Goal: Contribute content: Add original content to the website for others to see

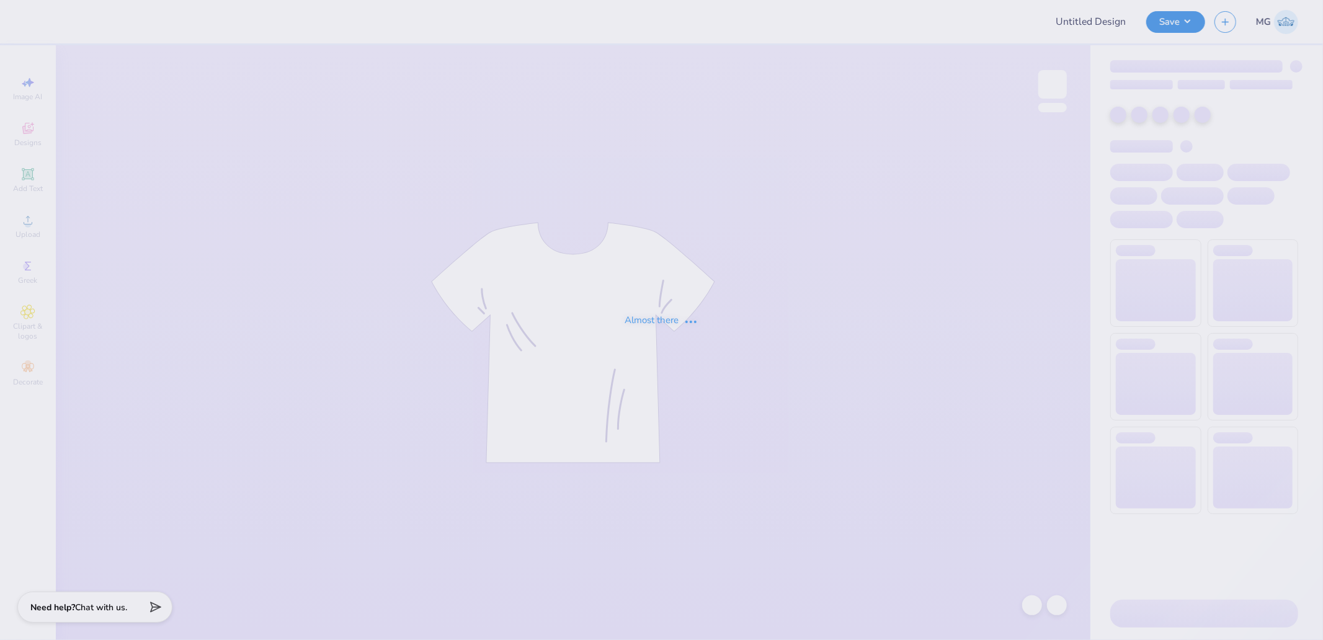
type input "Senior Night 2025"
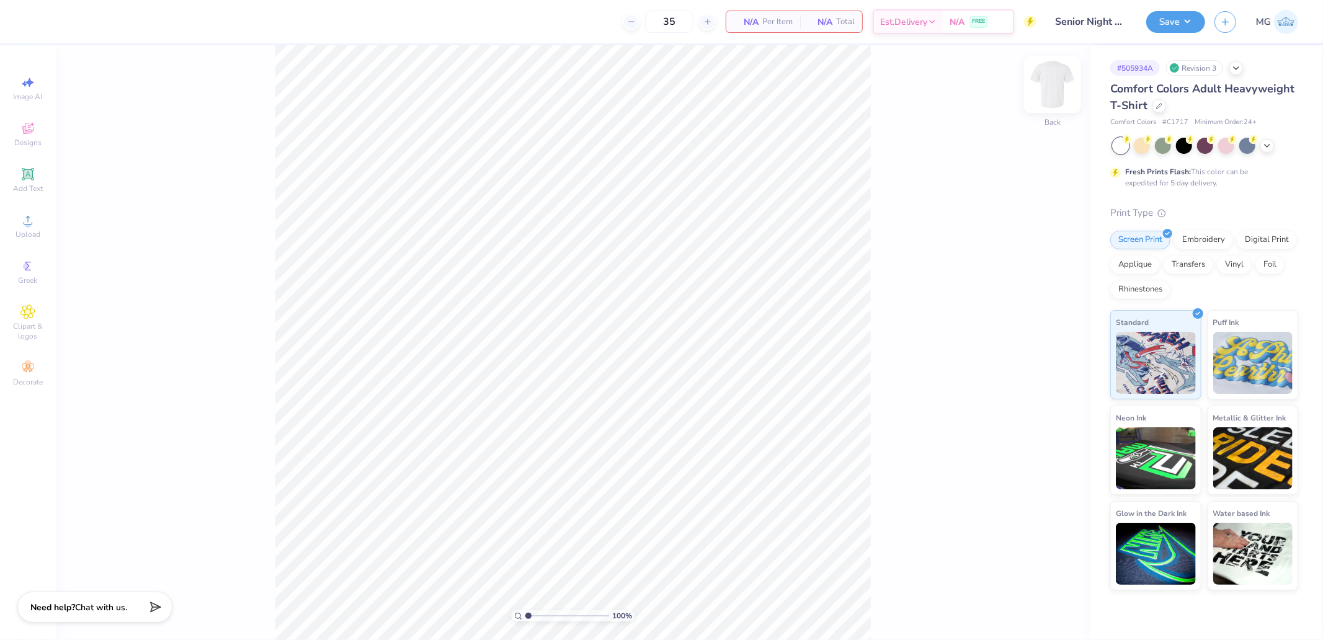
click at [1040, 97] on img at bounding box center [1053, 85] width 50 height 50
click at [53, 234] on div "Image AI Designs Add Text Upload Greek Clipart & logos Decorate" at bounding box center [28, 342] width 56 height 595
click at [25, 225] on icon at bounding box center [27, 220] width 15 height 15
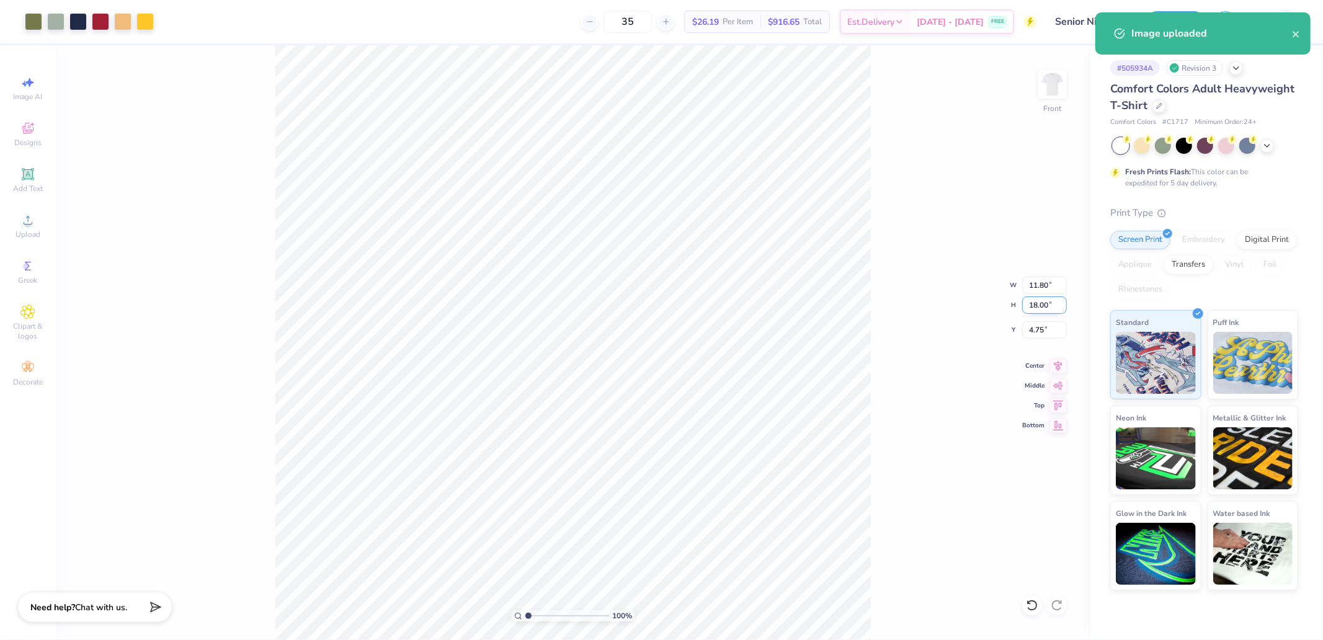
click at [1038, 302] on input "18.00" at bounding box center [1044, 305] width 45 height 17
type input "15"
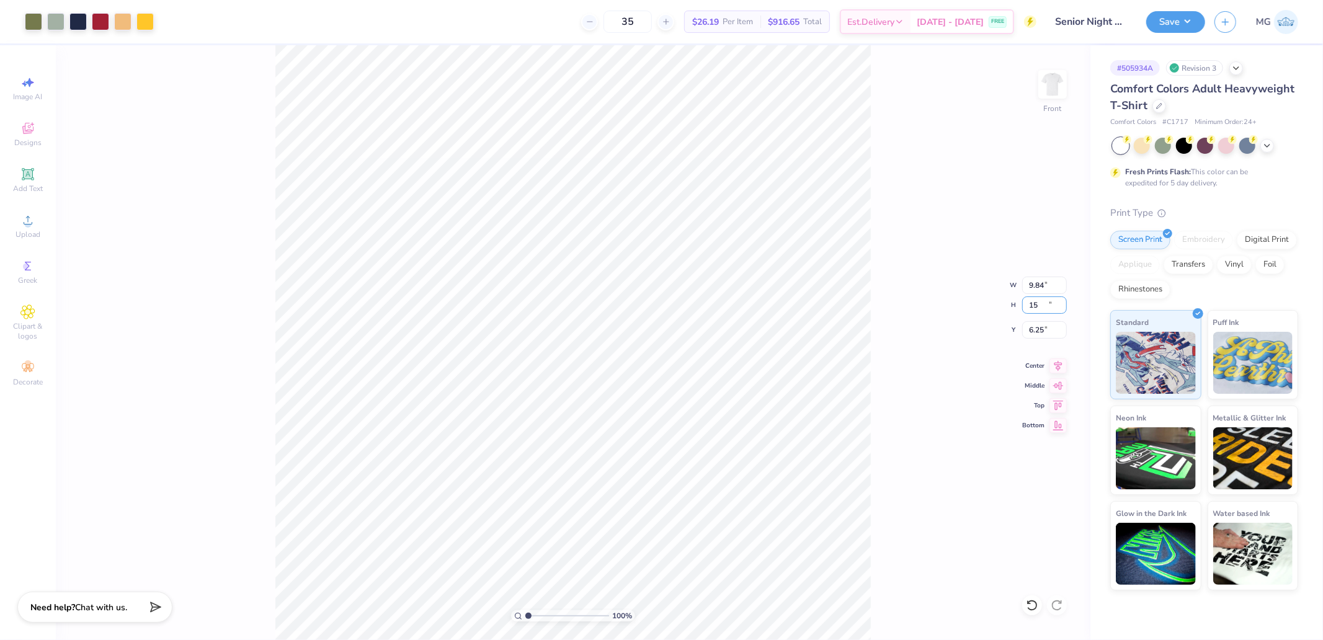
type input "9.84"
type input "15.00"
click at [1048, 335] on input "6.25" at bounding box center [1044, 329] width 45 height 17
type input "3.00"
click at [1059, 86] on img at bounding box center [1053, 85] width 50 height 50
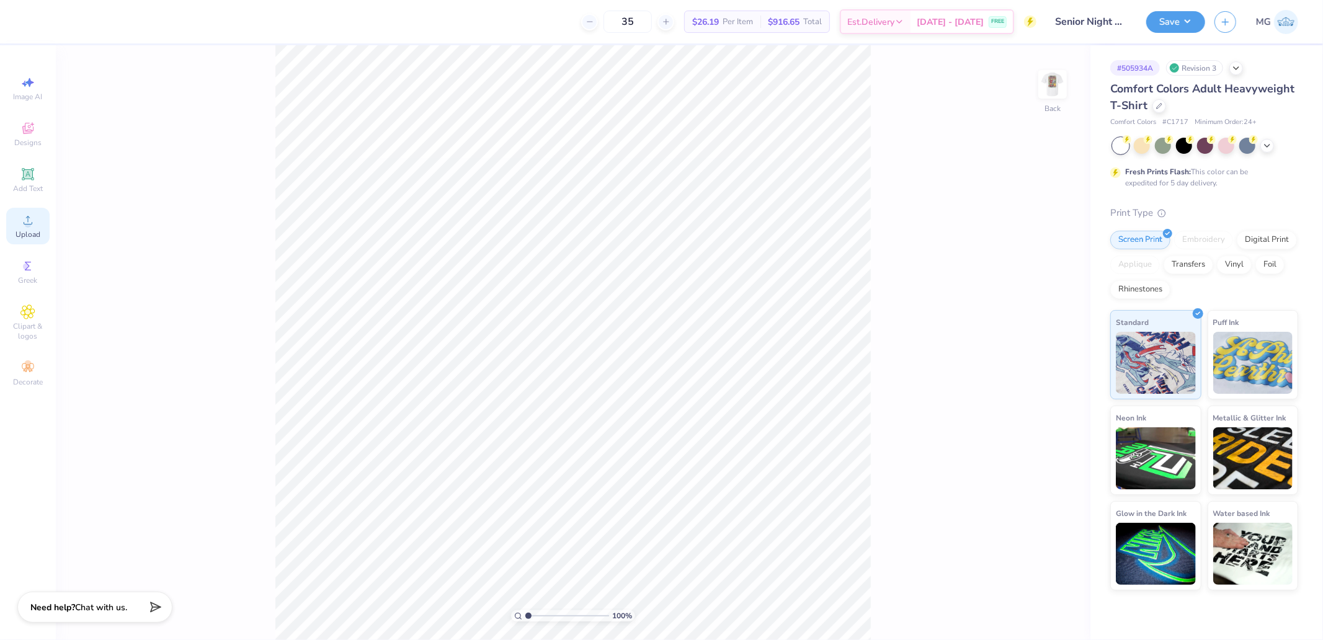
click at [33, 226] on icon at bounding box center [27, 220] width 15 height 15
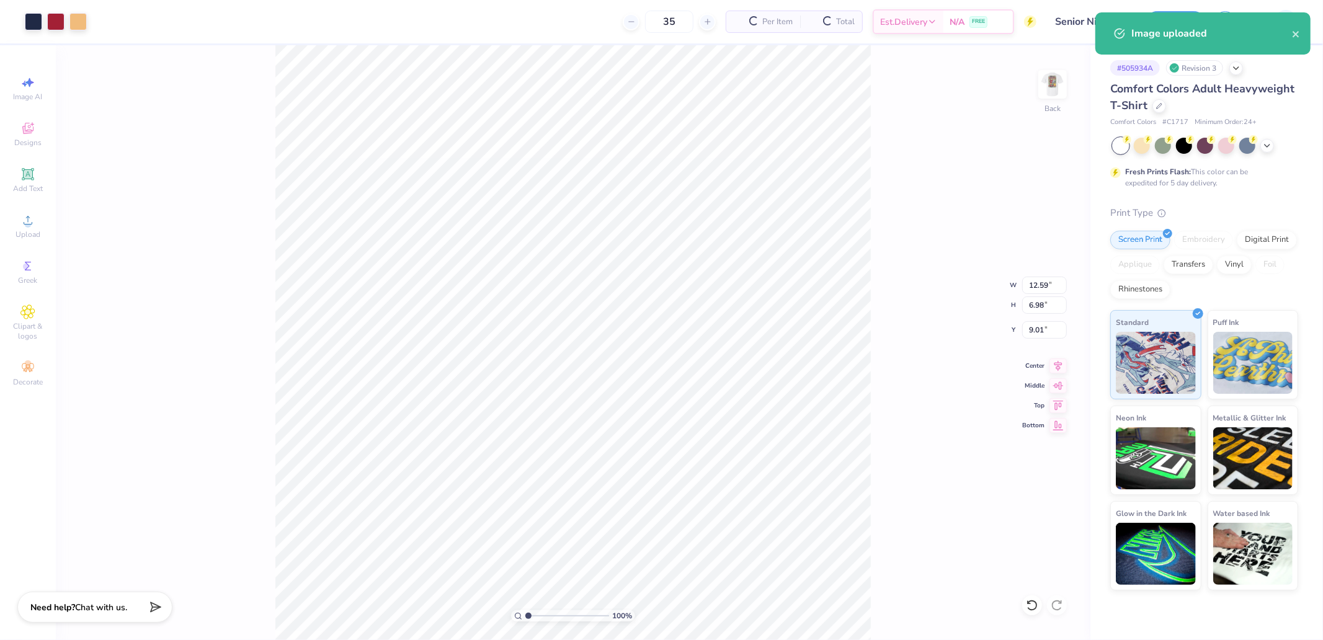
click at [1035, 295] on div "100 % Back W 12.59 12.59 " H 6.98 6.98 " Y 9.01 9.01 " Center Middle Top Bottom" at bounding box center [573, 342] width 1035 height 595
click at [1040, 285] on div "100 % Back W 12.59 H 6.98 Y 9.01 Center Middle Top Bottom" at bounding box center [573, 342] width 1035 height 595
click at [1045, 280] on input "12.59" at bounding box center [1044, 285] width 45 height 17
type input "10.00"
type input "5.55"
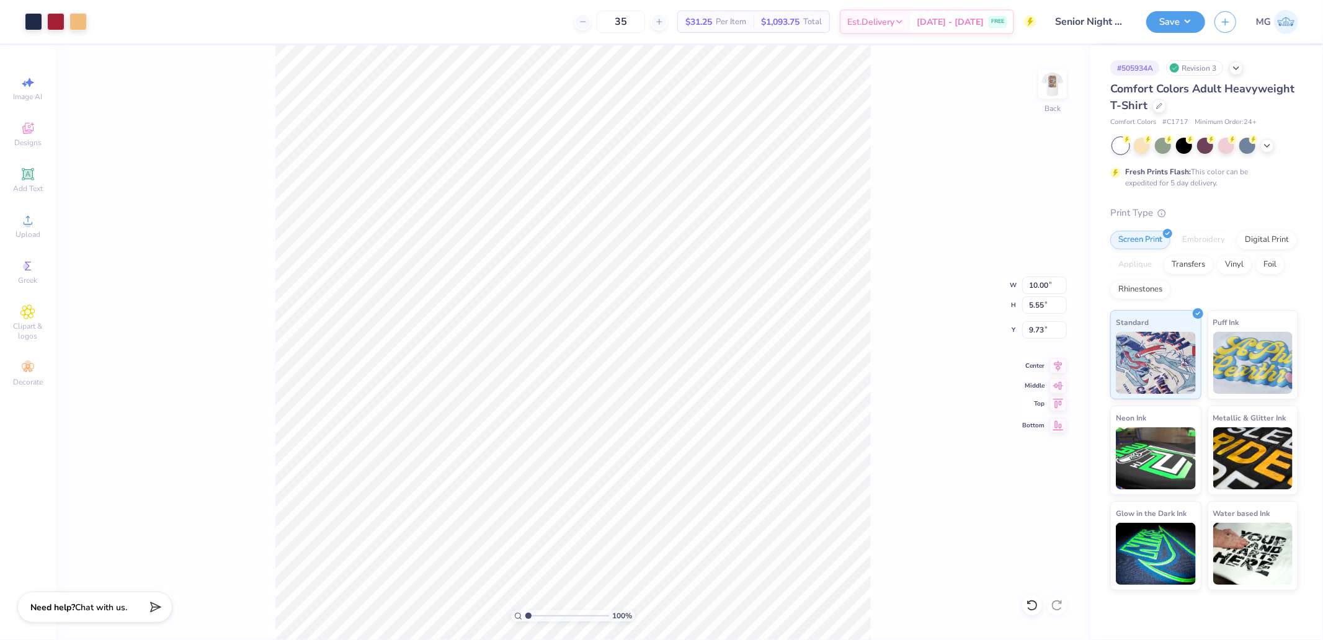
click at [1055, 403] on icon at bounding box center [1058, 403] width 11 height 9
click at [1037, 327] on input "0.50" at bounding box center [1044, 329] width 45 height 17
type input "3.00"
click at [1061, 83] on img at bounding box center [1053, 85] width 50 height 50
click at [1052, 89] on img at bounding box center [1053, 85] width 50 height 50
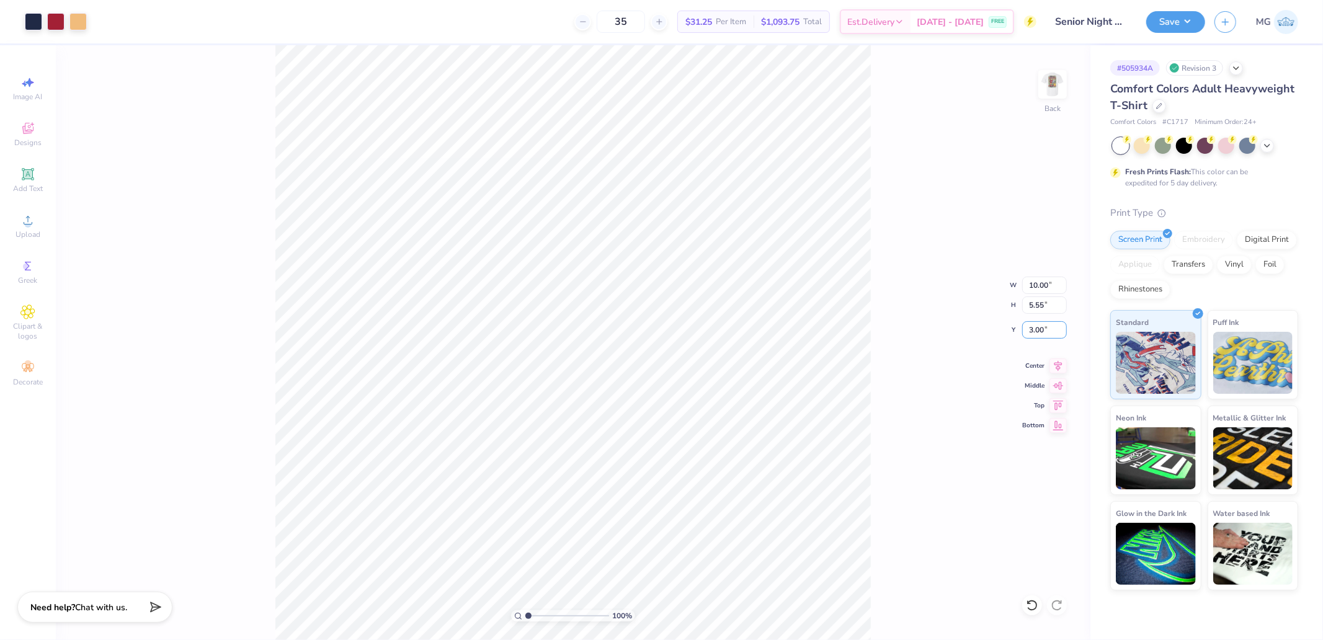
drag, startPoint x: 1050, startPoint y: 326, endPoint x: 1012, endPoint y: 331, distance: 38.2
click at [1012, 331] on div "100 % Back W 10.00 10.00 " H 5.55 5.55 " Y 3.00 3.00 " Center Middle Top Bottom" at bounding box center [573, 342] width 1035 height 595
drag, startPoint x: 1049, startPoint y: 329, endPoint x: 1032, endPoint y: 331, distance: 16.9
click at [1032, 331] on input "3.00" at bounding box center [1044, 329] width 45 height 17
type input "2.00"
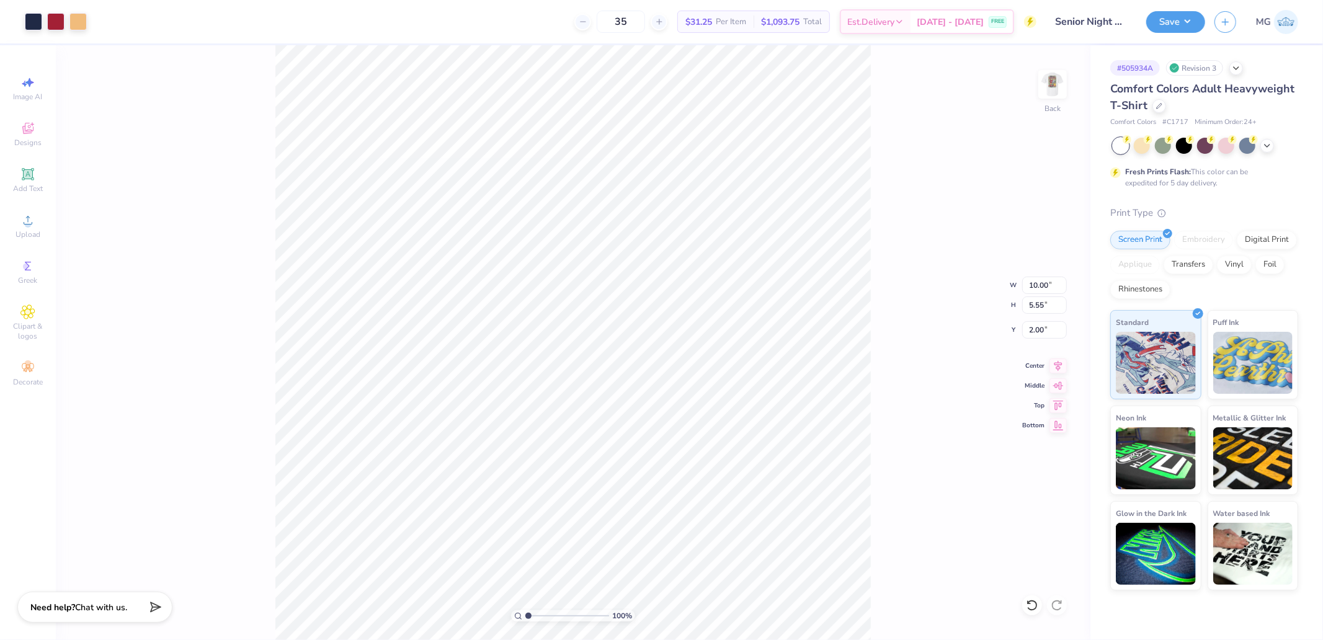
click at [872, 245] on div "100 % Back W 10.00 10.00 " H 5.55 5.55 " Y 2.00 2.00 " Center Middle Top Bottom" at bounding box center [573, 342] width 1035 height 595
click at [1177, 19] on button "Save" at bounding box center [1175, 20] width 59 height 22
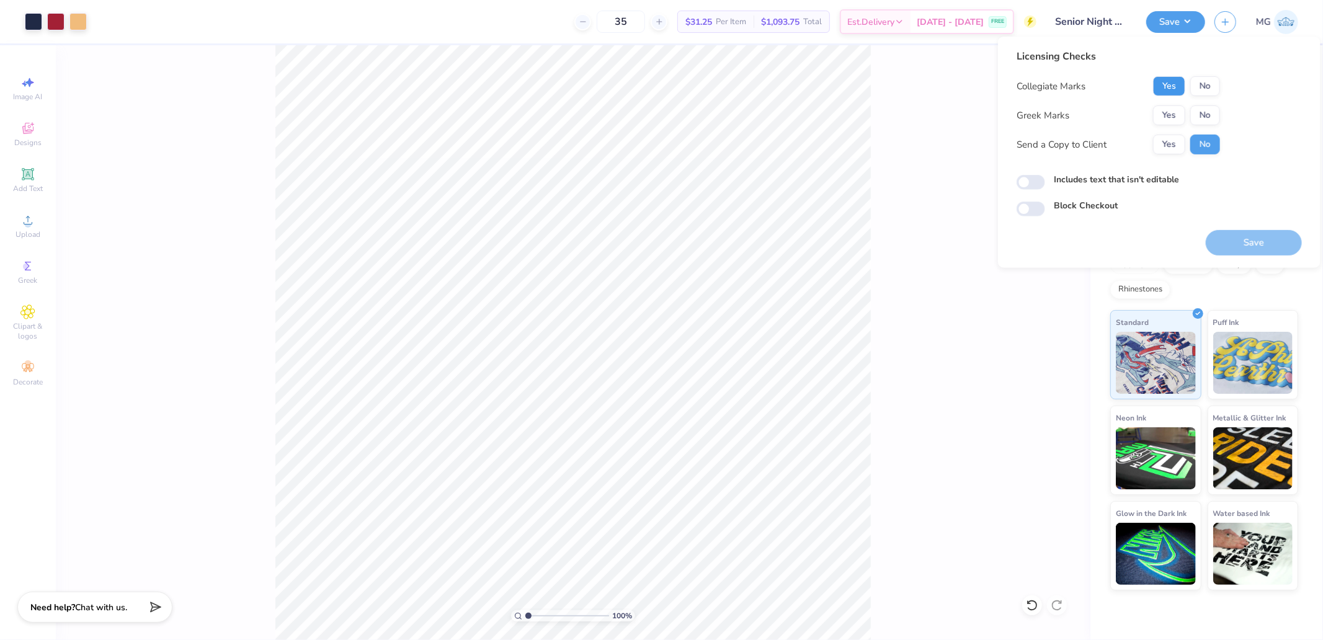
click at [1170, 89] on button "Yes" at bounding box center [1169, 86] width 32 height 20
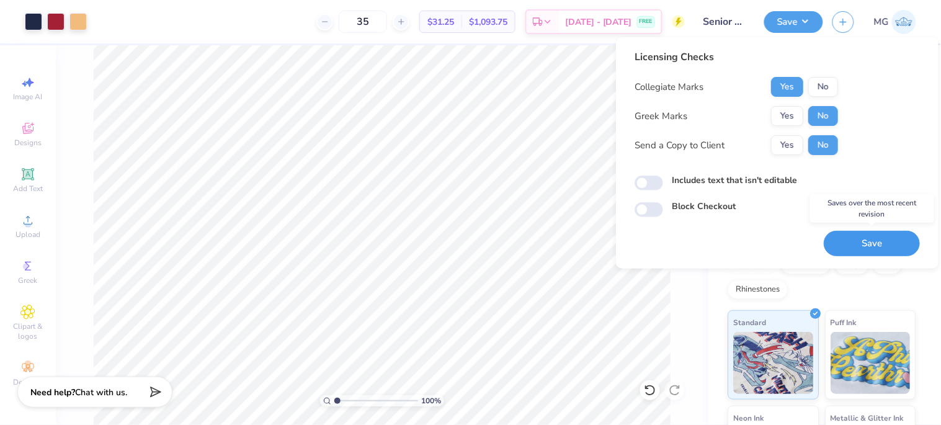
click at [869, 244] on button "Save" at bounding box center [872, 243] width 96 height 25
